Goal: Communication & Community: Answer question/provide support

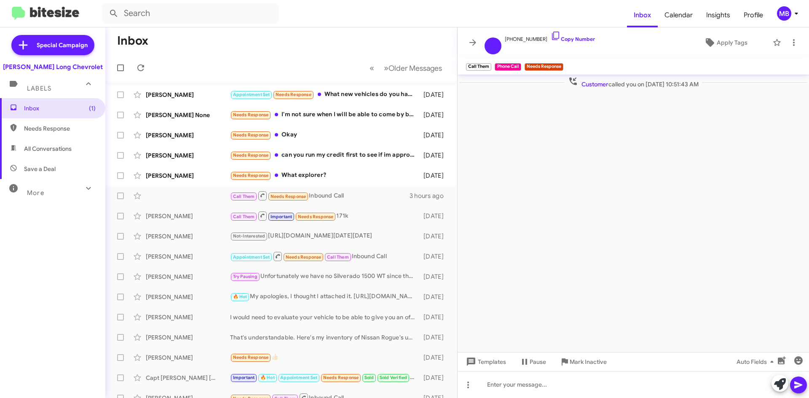
click at [81, 122] on span "Needs Response" at bounding box center [52, 128] width 105 height 20
type input "in:needs-response"
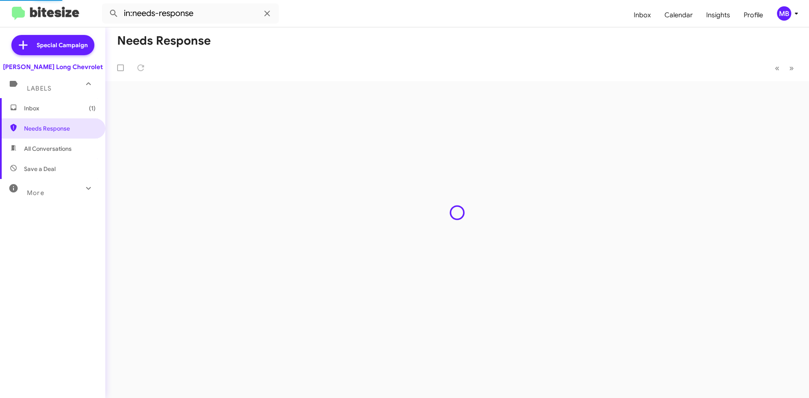
click at [81, 115] on span "Inbox (1)" at bounding box center [52, 108] width 105 height 20
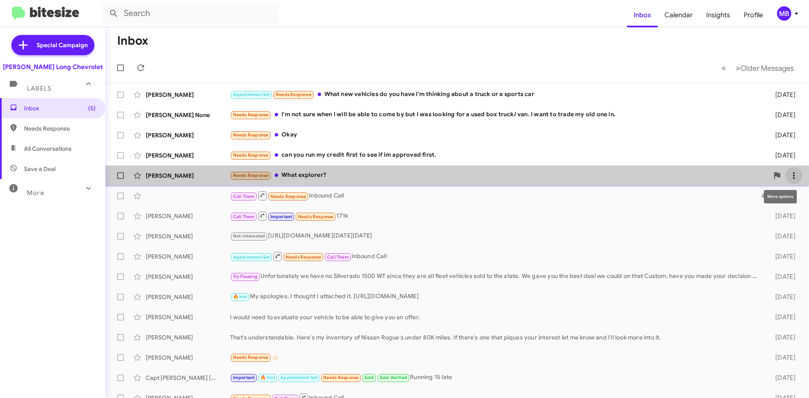
click at [796, 173] on span at bounding box center [794, 176] width 17 height 10
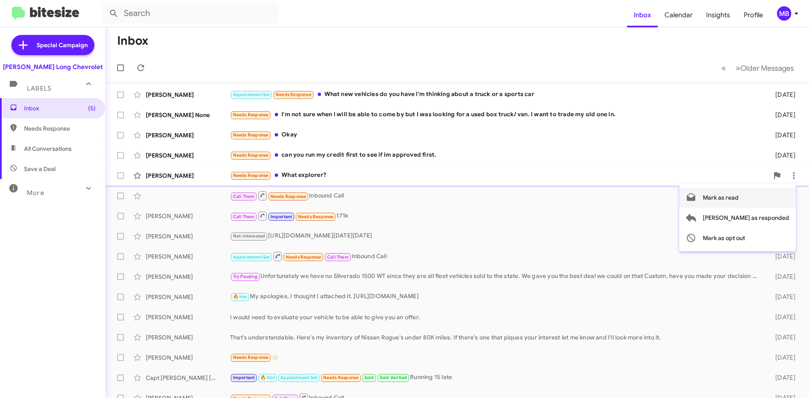
click at [778, 201] on button "Mark as read" at bounding box center [737, 198] width 117 height 20
click at [794, 156] on span at bounding box center [794, 155] width 17 height 10
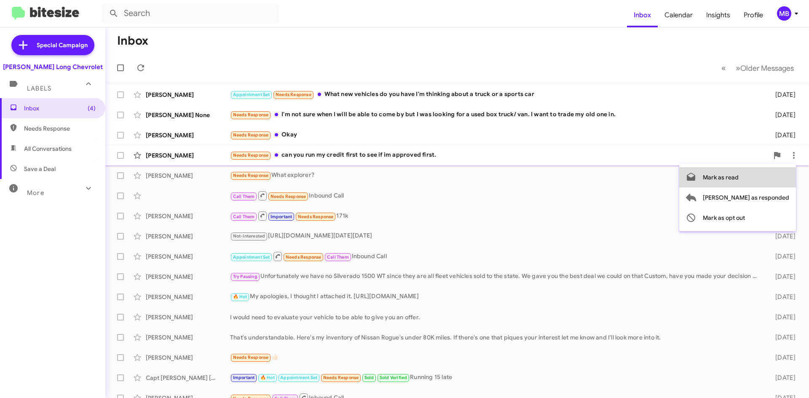
click at [777, 177] on button "Mark as read" at bounding box center [737, 177] width 117 height 20
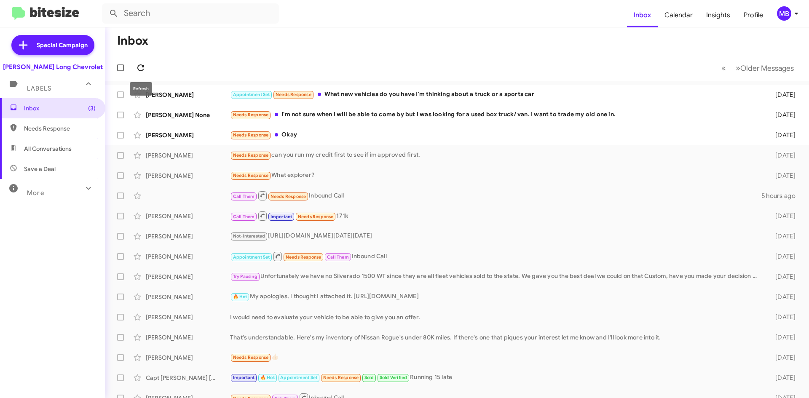
click at [145, 69] on icon at bounding box center [141, 68] width 10 height 10
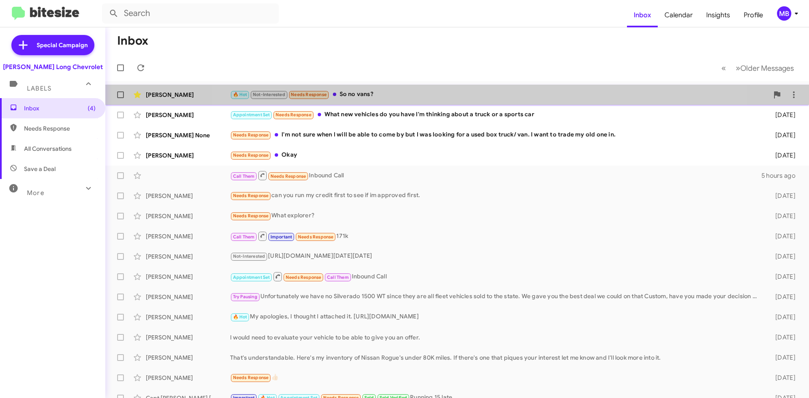
click at [458, 90] on div "🔥 Hot Not-Interested Needs Response So no vans?" at bounding box center [499, 95] width 539 height 10
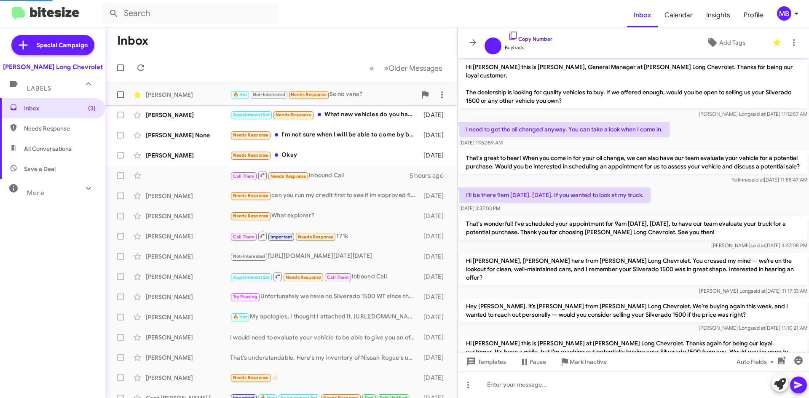
scroll to position [154, 0]
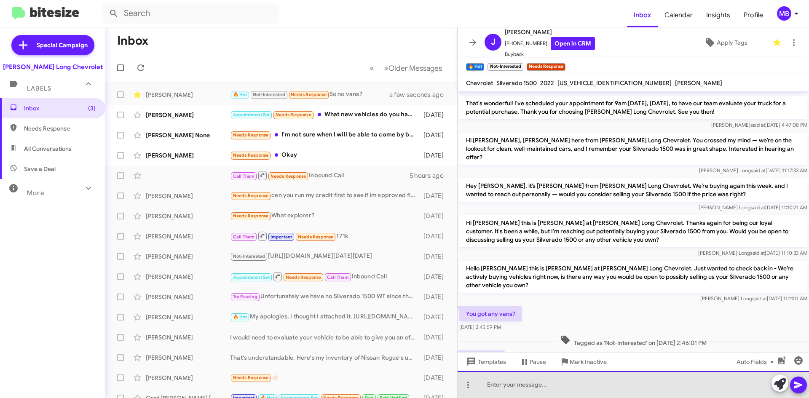
click at [598, 393] on div at bounding box center [634, 384] width 352 height 27
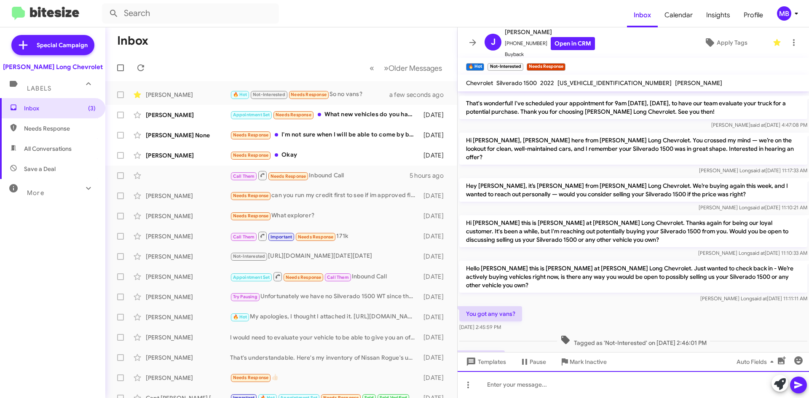
click at [577, 377] on div at bounding box center [634, 384] width 352 height 27
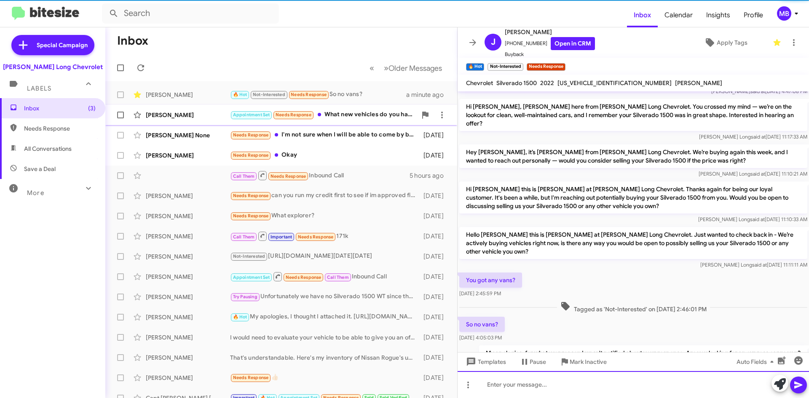
scroll to position [0, 0]
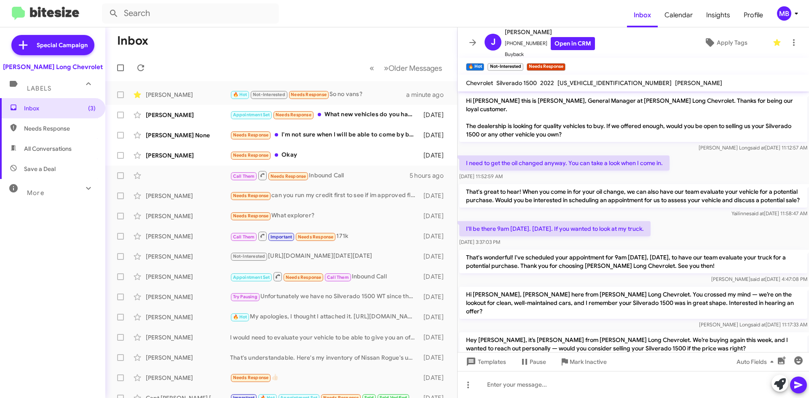
click at [44, 126] on span "Needs Response" at bounding box center [60, 128] width 72 height 8
type input "in:needs-response"
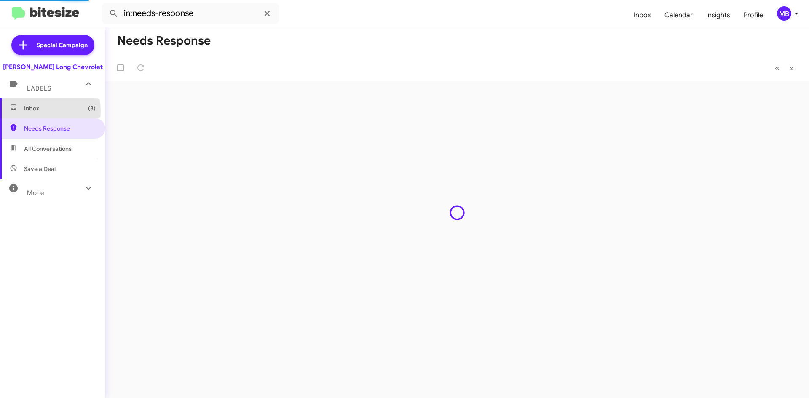
click at [48, 111] on span "Inbox (3)" at bounding box center [60, 108] width 72 height 8
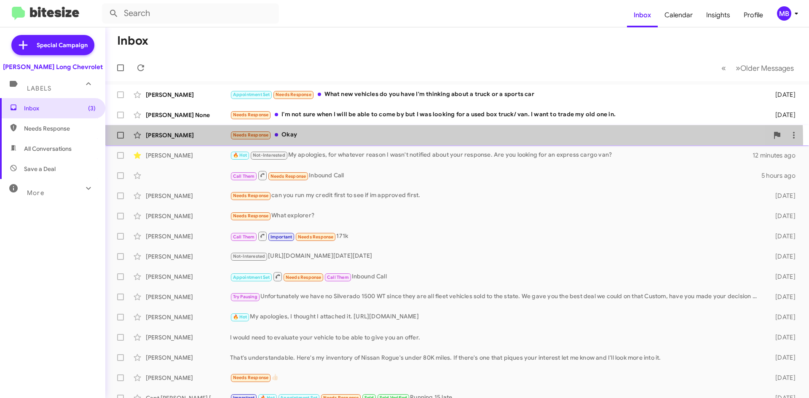
drag, startPoint x: 302, startPoint y: 143, endPoint x: 301, endPoint y: 134, distance: 8.6
click at [302, 142] on div "[PERSON_NAME] Needs Response Okay [DATE]" at bounding box center [457, 135] width 690 height 17
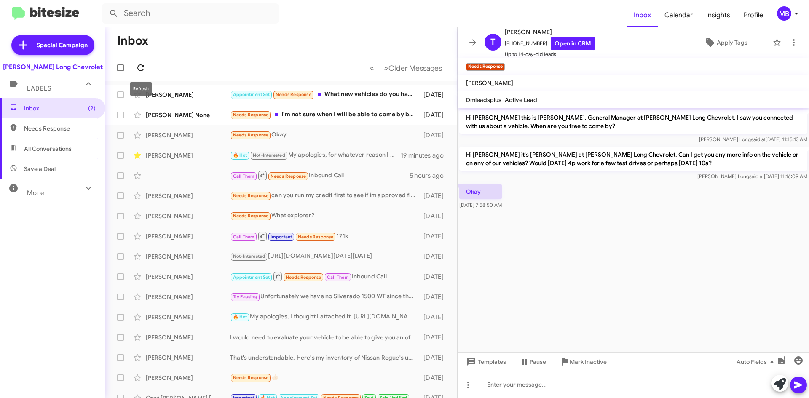
click at [138, 64] on icon at bounding box center [141, 68] width 10 height 10
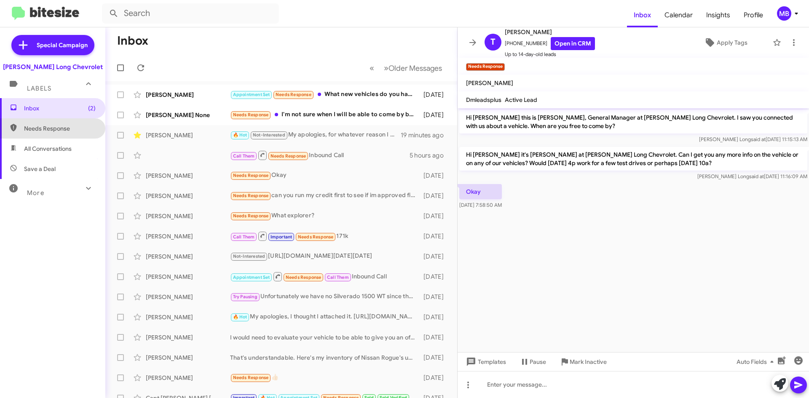
click at [64, 126] on span "Needs Response" at bounding box center [60, 128] width 72 height 8
type input "in:needs-response"
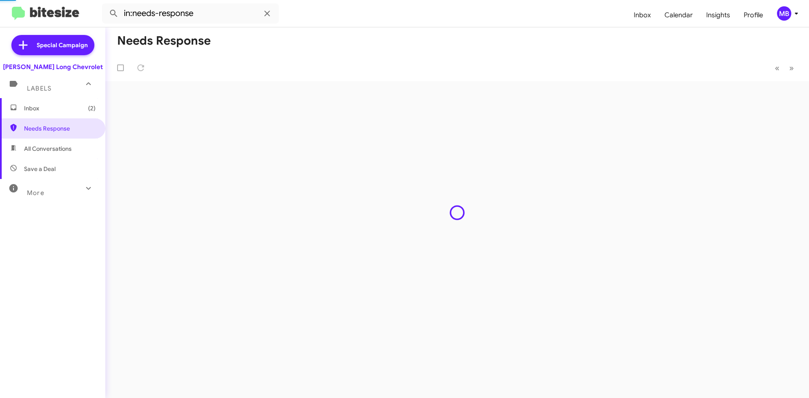
click at [73, 110] on span "Inbox (2)" at bounding box center [60, 108] width 72 height 8
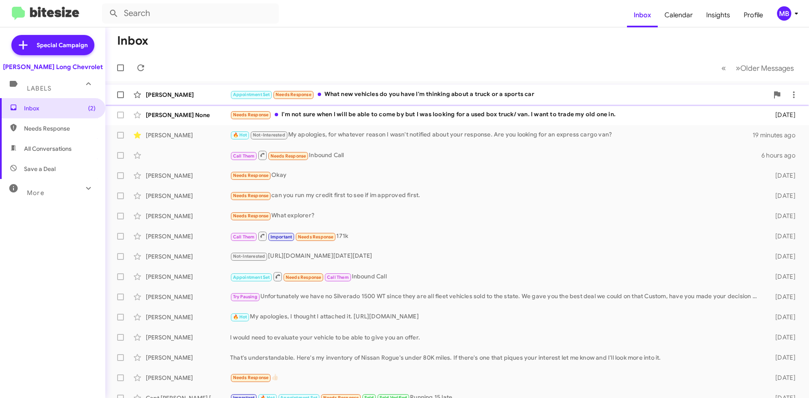
click at [442, 88] on div "[PERSON_NAME] Appointment Set Needs Response What new vehicles do you have I'm …" at bounding box center [457, 94] width 690 height 17
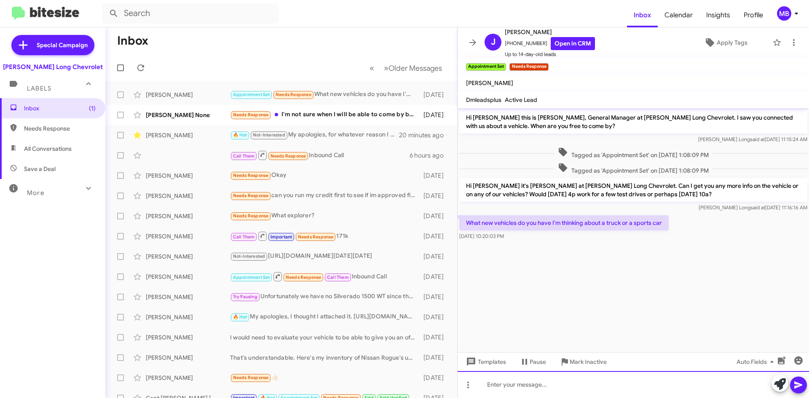
click at [548, 380] on div at bounding box center [634, 384] width 352 height 27
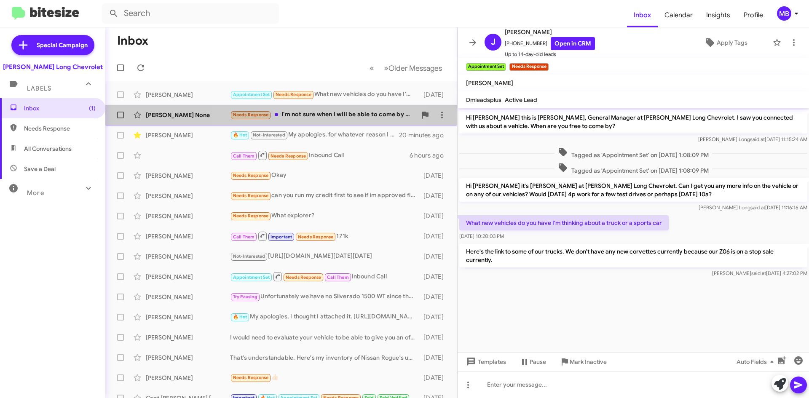
click at [289, 115] on div "Needs Response I'm not sure when I will be able to come by but I was looking fo…" at bounding box center [323, 115] width 187 height 10
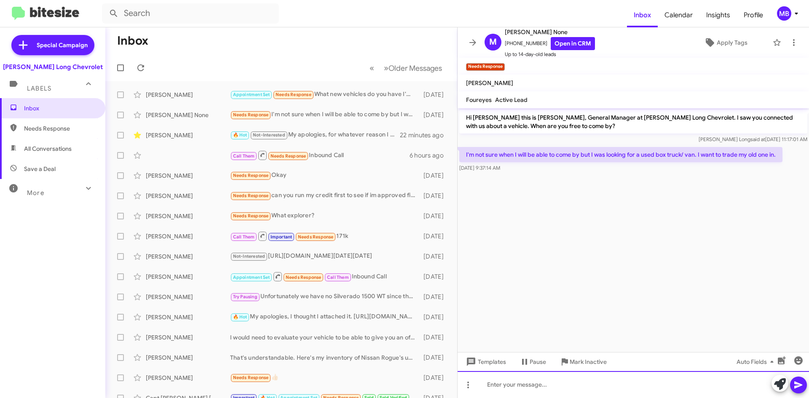
click at [528, 390] on div at bounding box center [634, 384] width 352 height 27
